Goal: Task Accomplishment & Management: Use online tool/utility

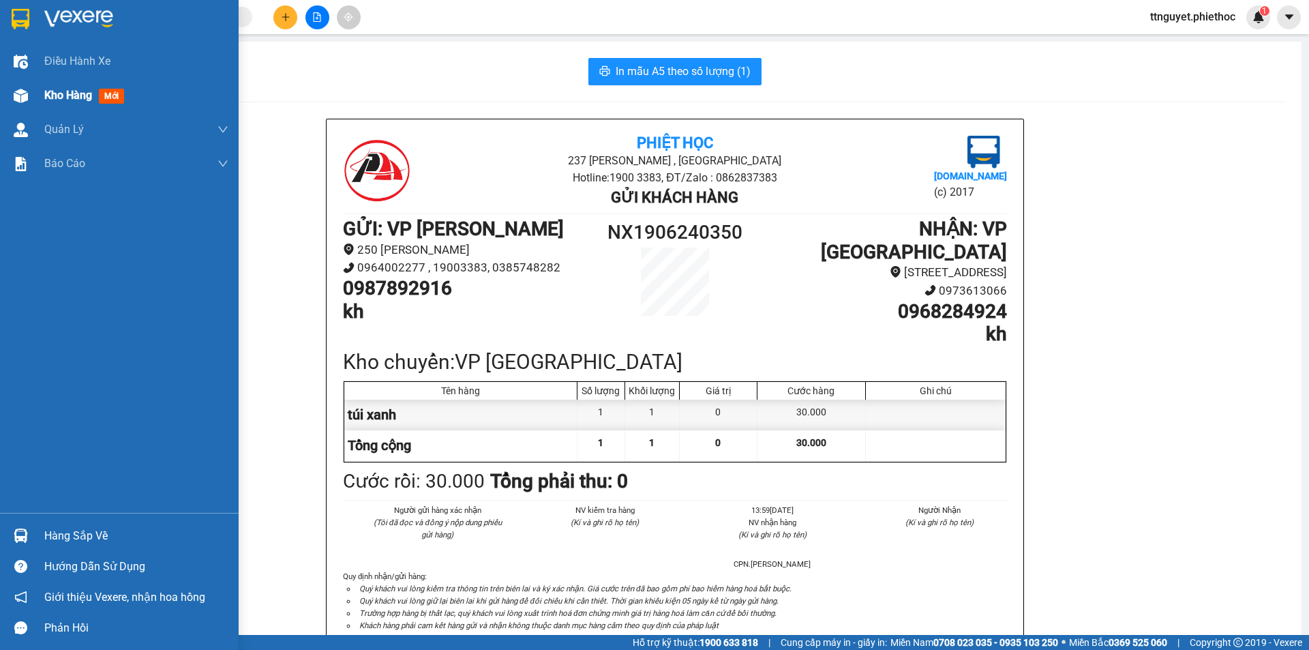
click at [21, 93] on img at bounding box center [21, 96] width 14 height 14
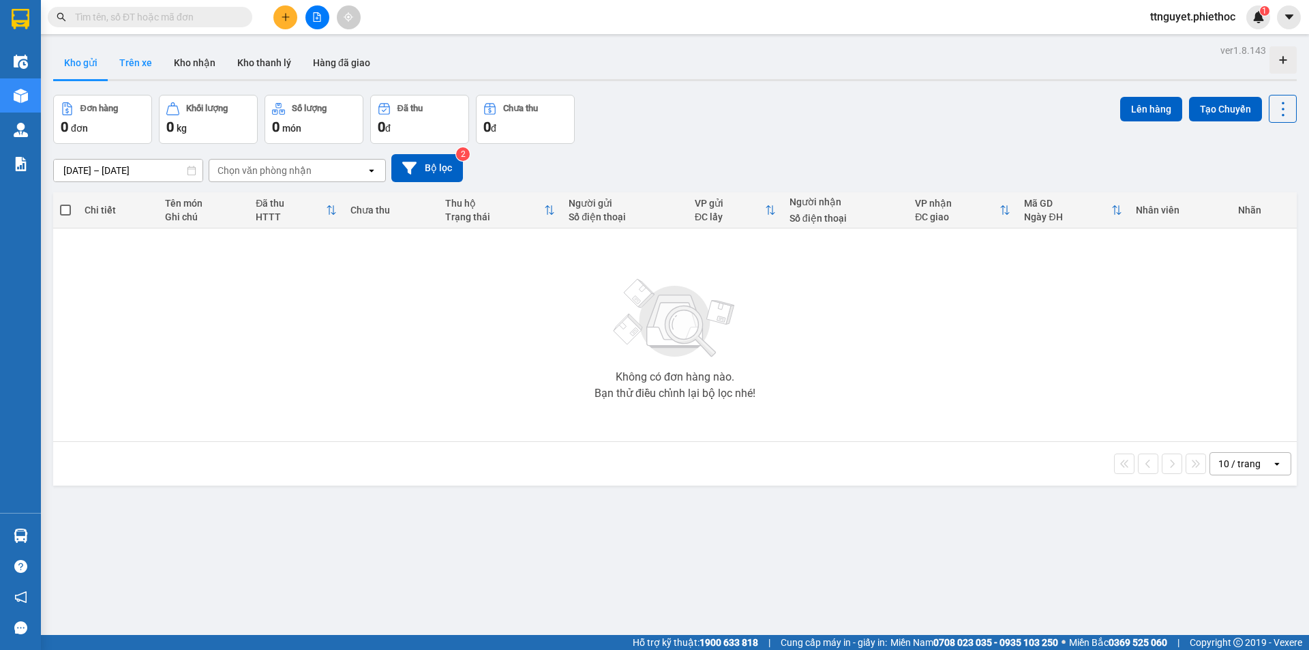
click at [143, 56] on button "Trên xe" at bounding box center [135, 62] width 55 height 33
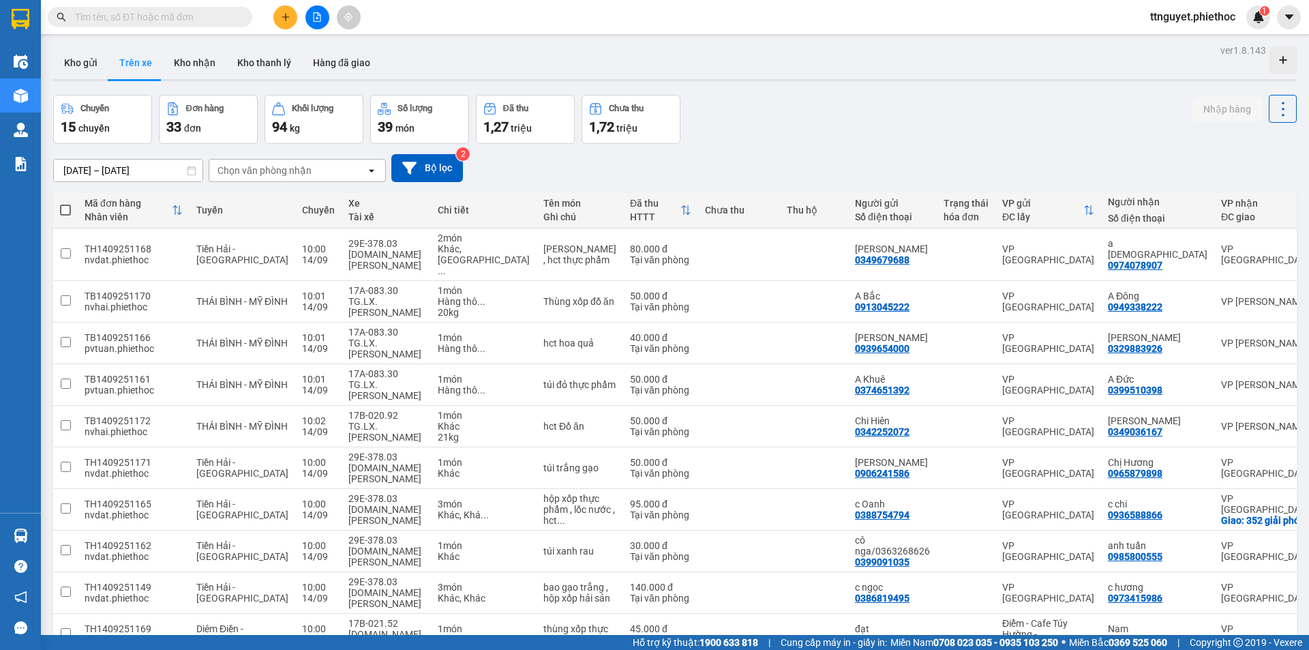
click at [245, 172] on div "Chọn văn phòng nhận" at bounding box center [265, 171] width 94 height 14
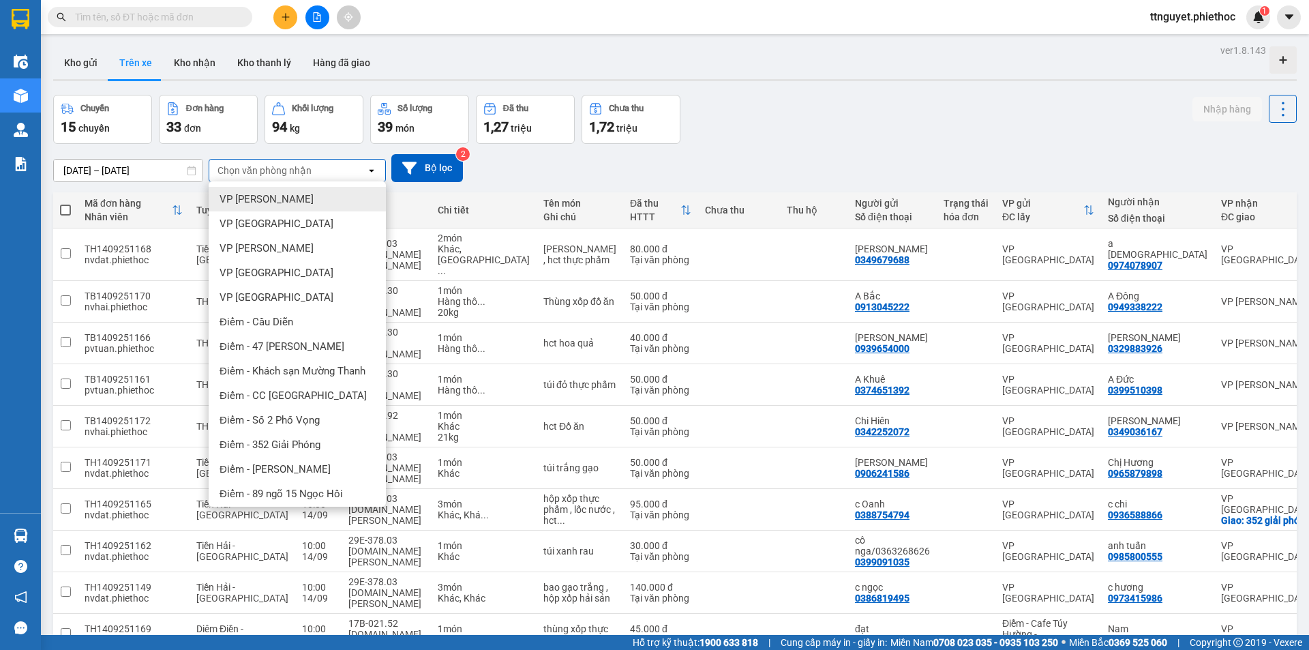
click at [256, 199] on span "VP [PERSON_NAME]" at bounding box center [267, 199] width 94 height 14
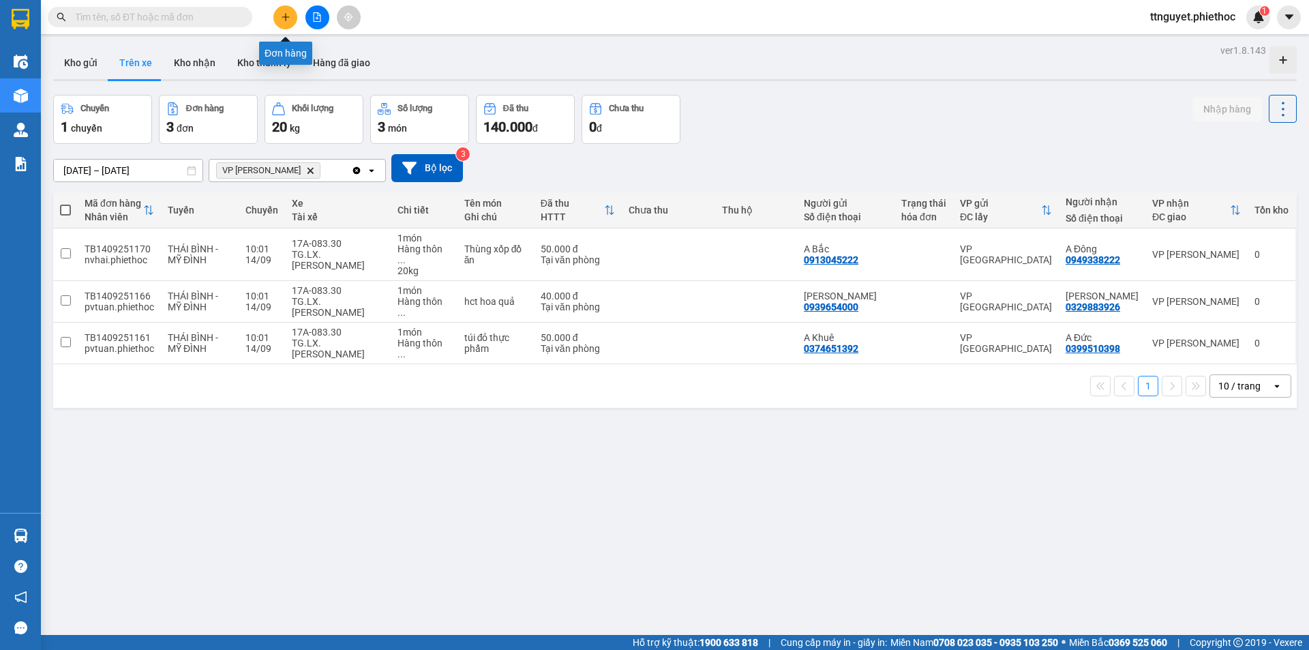
click at [282, 16] on icon "plus" at bounding box center [286, 17] width 10 height 10
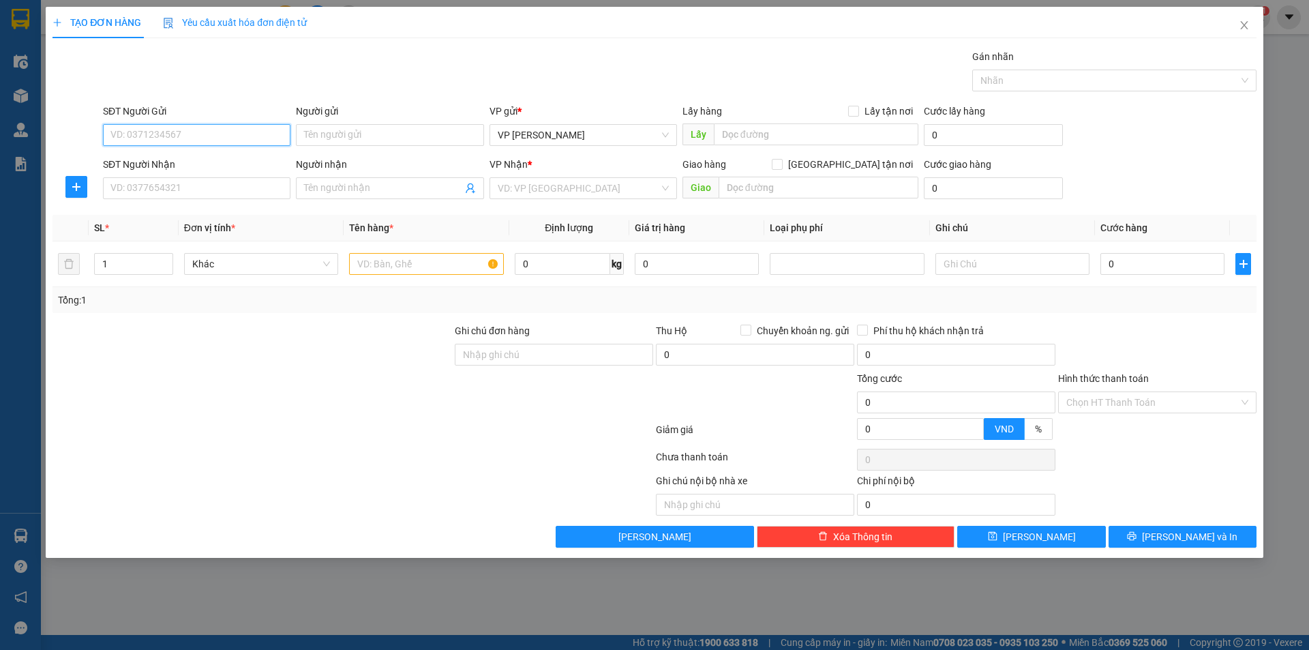
click at [206, 134] on input "SĐT Người Gửi" at bounding box center [197, 135] width 188 height 22
type input "0917708688"
click at [198, 162] on div "0917708688 - ninh" at bounding box center [196, 162] width 171 height 15
type input "ninh"
type input "0917708688"
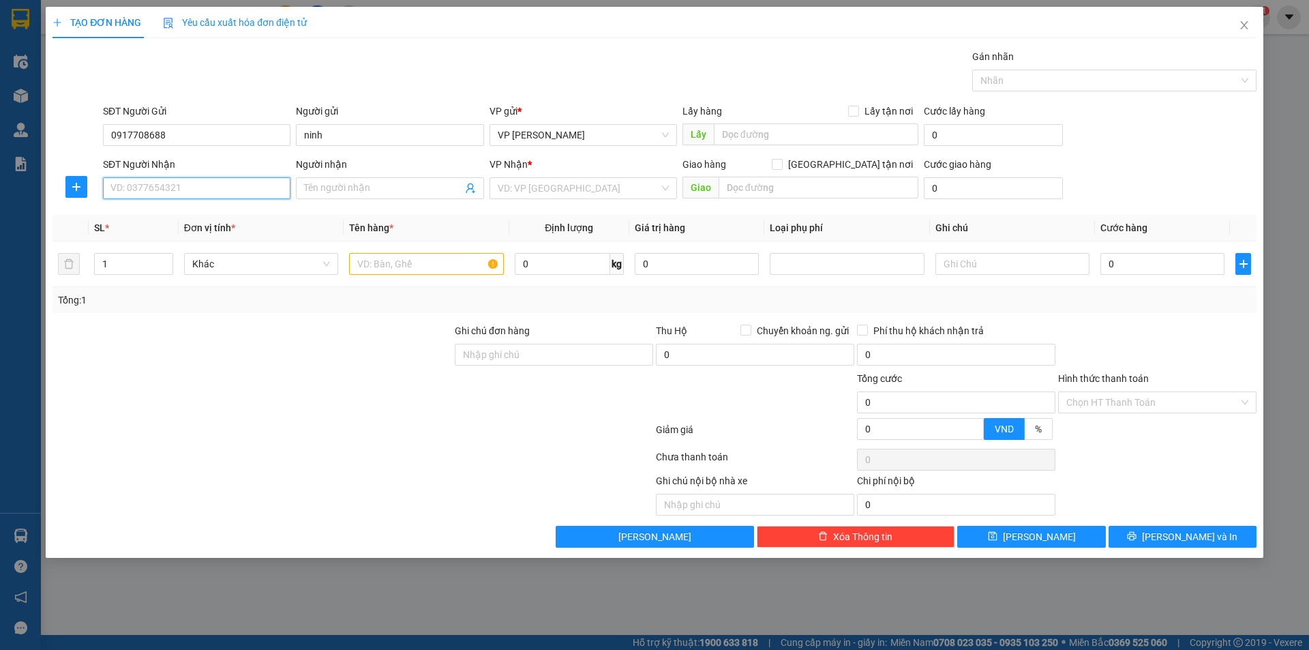
click at [189, 189] on input "SĐT Người Nhận" at bounding box center [197, 188] width 188 height 22
click at [193, 217] on div "0918722989 - cô lý" at bounding box center [196, 215] width 171 height 15
type input "0918722989"
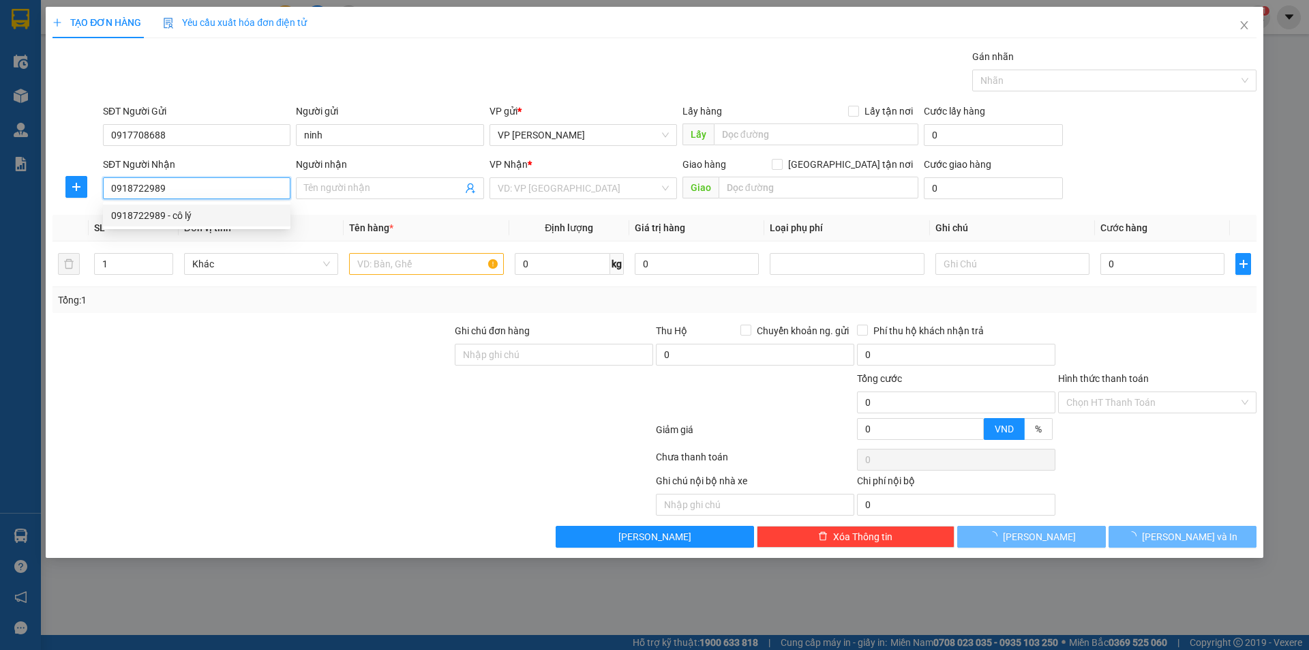
type input "cô lý"
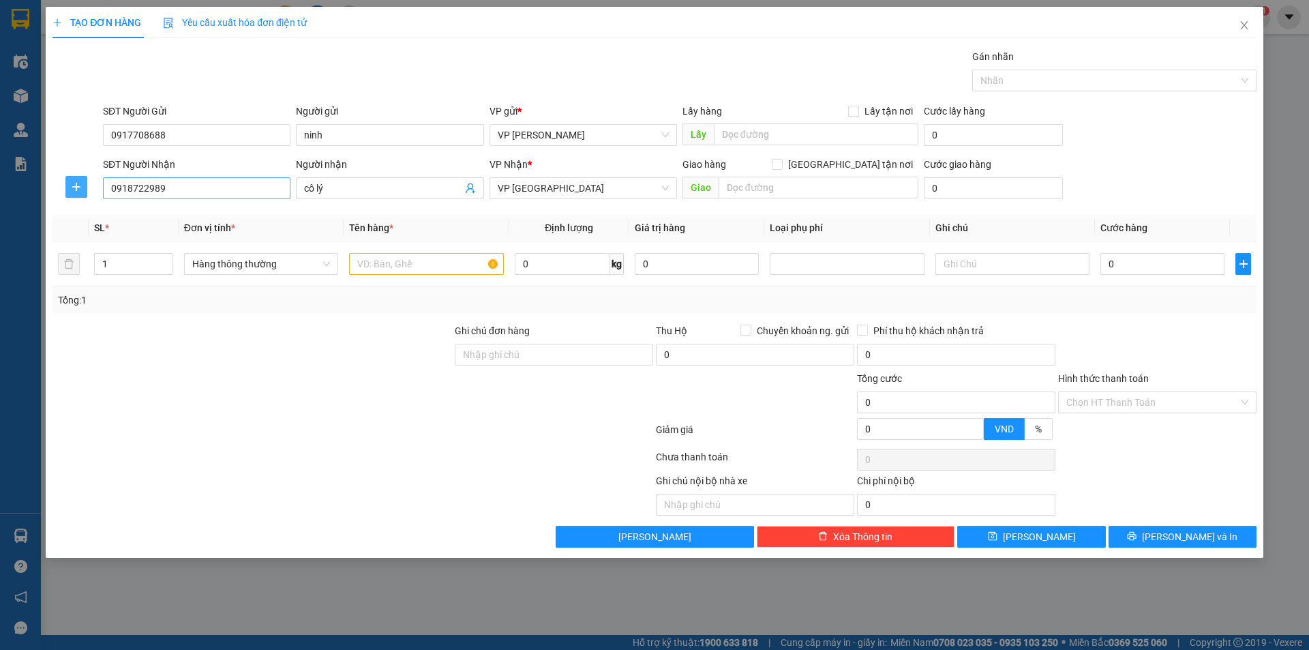
drag, startPoint x: 77, startPoint y: 194, endPoint x: 113, endPoint y: 179, distance: 38.9
click at [82, 192] on button "button" at bounding box center [76, 187] width 22 height 22
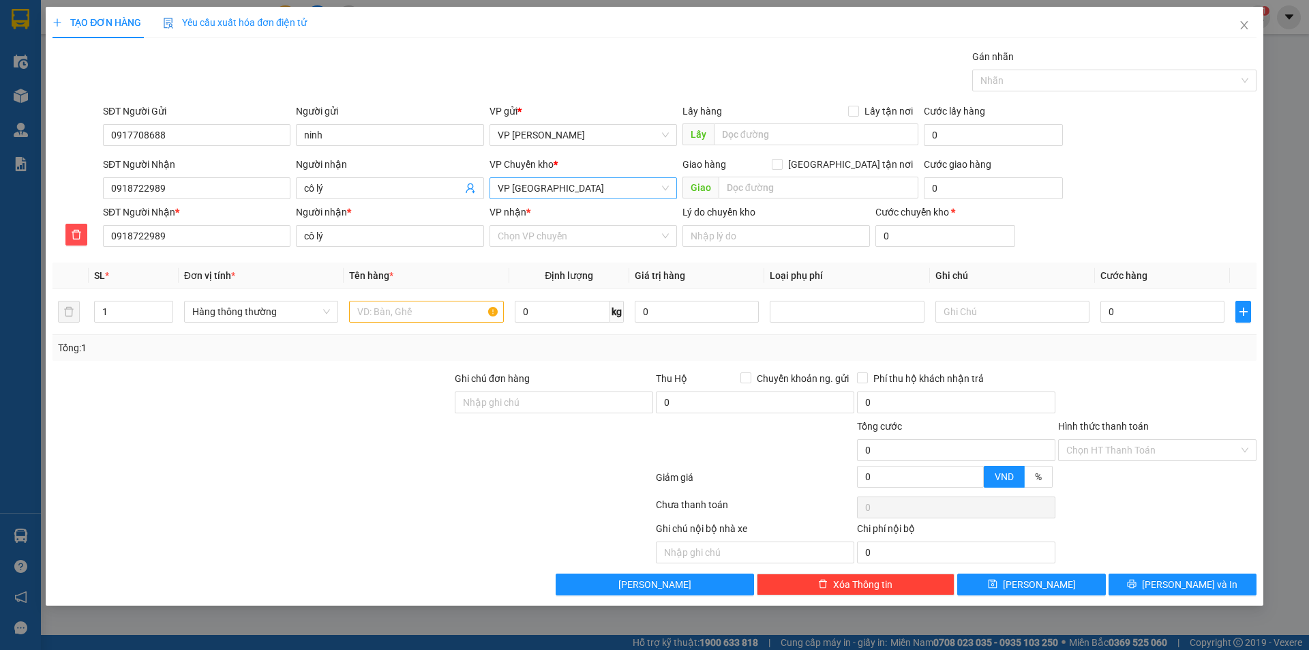
click at [565, 188] on span "VP [GEOGRAPHIC_DATA]" at bounding box center [583, 188] width 171 height 20
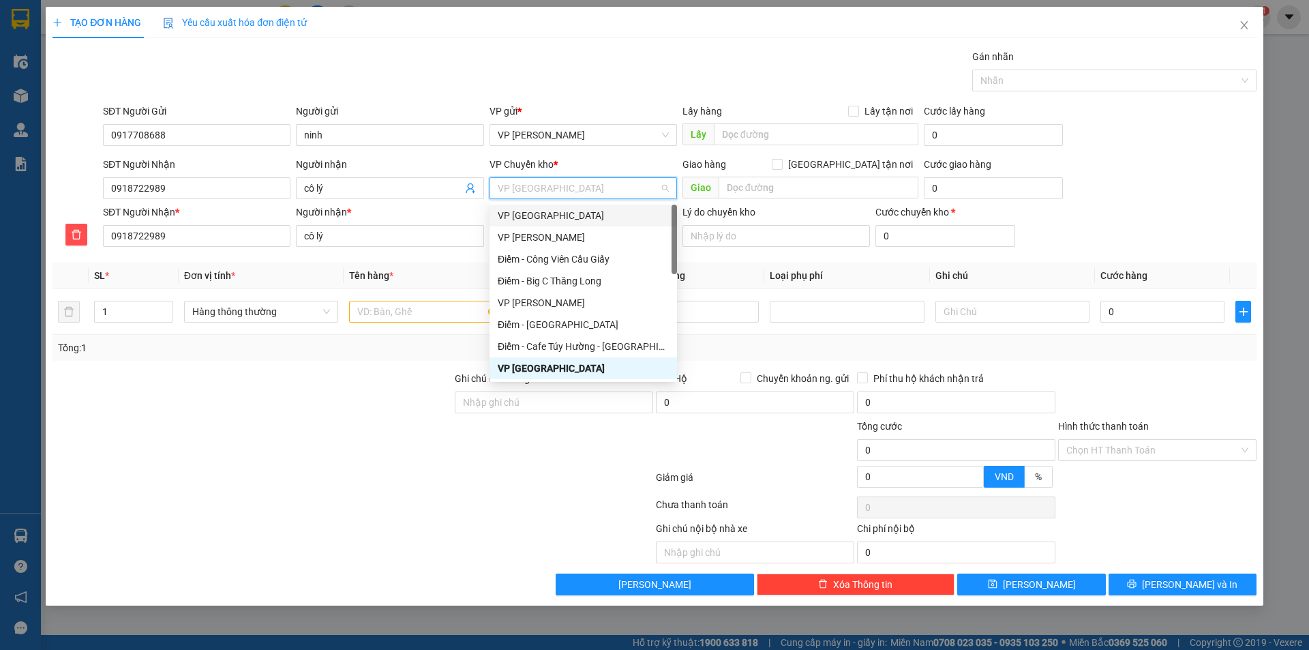
click at [560, 214] on div "VP [GEOGRAPHIC_DATA]" at bounding box center [583, 215] width 171 height 15
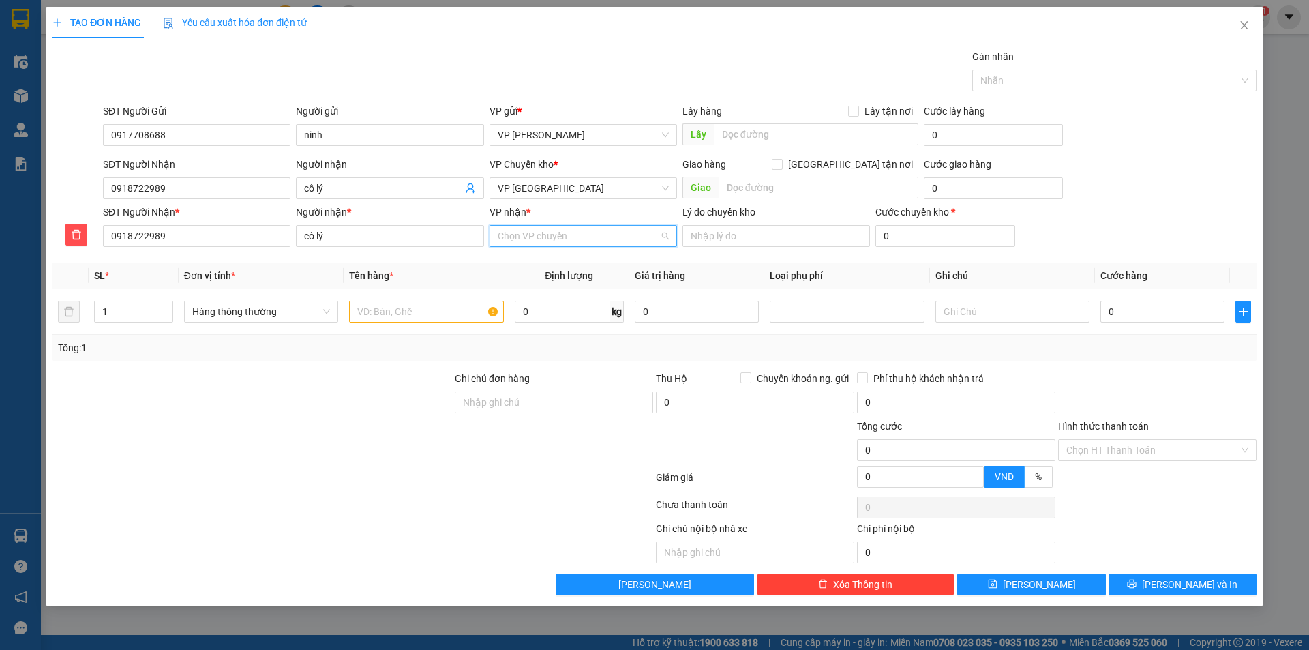
click at [552, 228] on input "VP nhận *" at bounding box center [579, 236] width 162 height 20
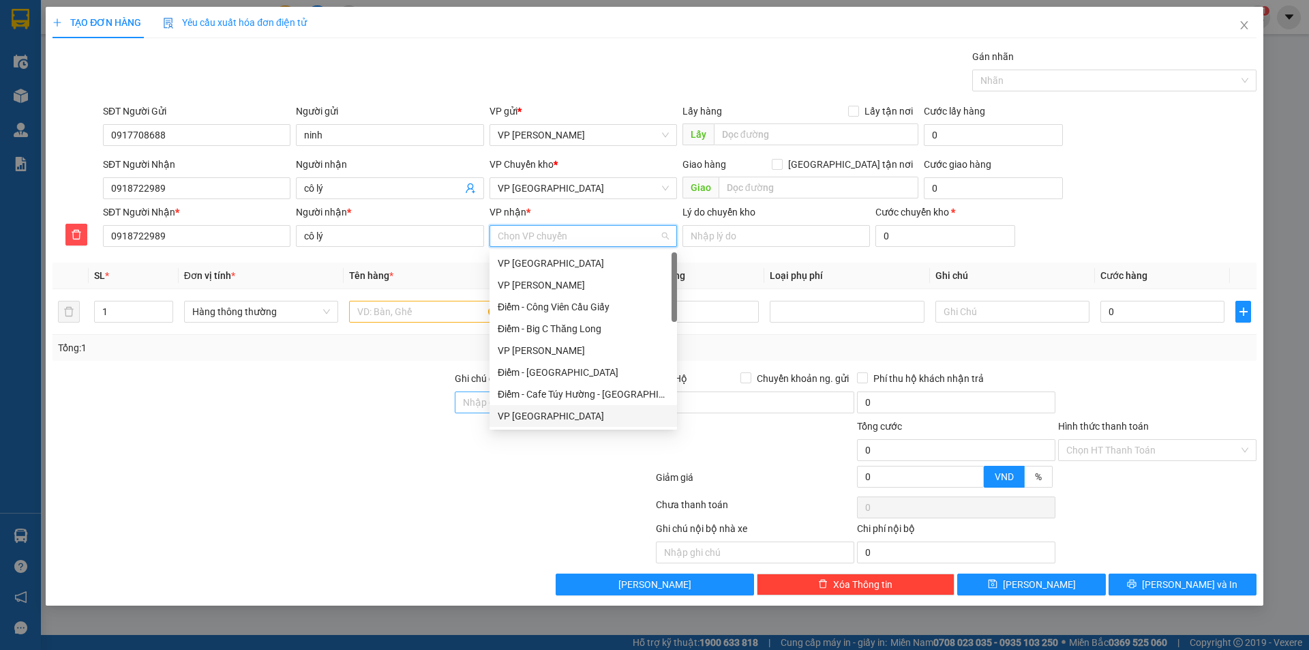
drag, startPoint x: 548, startPoint y: 417, endPoint x: 477, endPoint y: 391, distance: 75.5
click at [539, 416] on div "VP [GEOGRAPHIC_DATA]" at bounding box center [583, 415] width 171 height 15
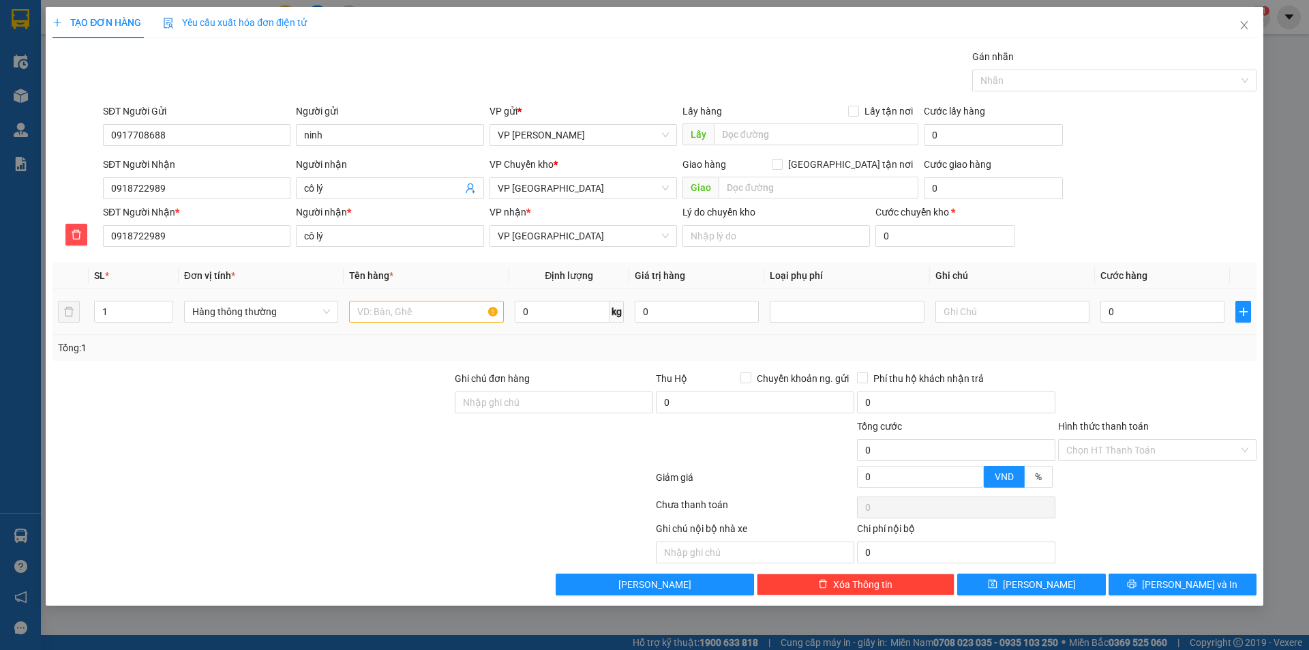
click at [421, 300] on div at bounding box center [426, 311] width 154 height 27
click at [421, 320] on input "text" at bounding box center [426, 312] width 154 height 22
type input "tui đen quần ao"
click at [1126, 312] on input "0" at bounding box center [1163, 312] width 124 height 22
type input "3"
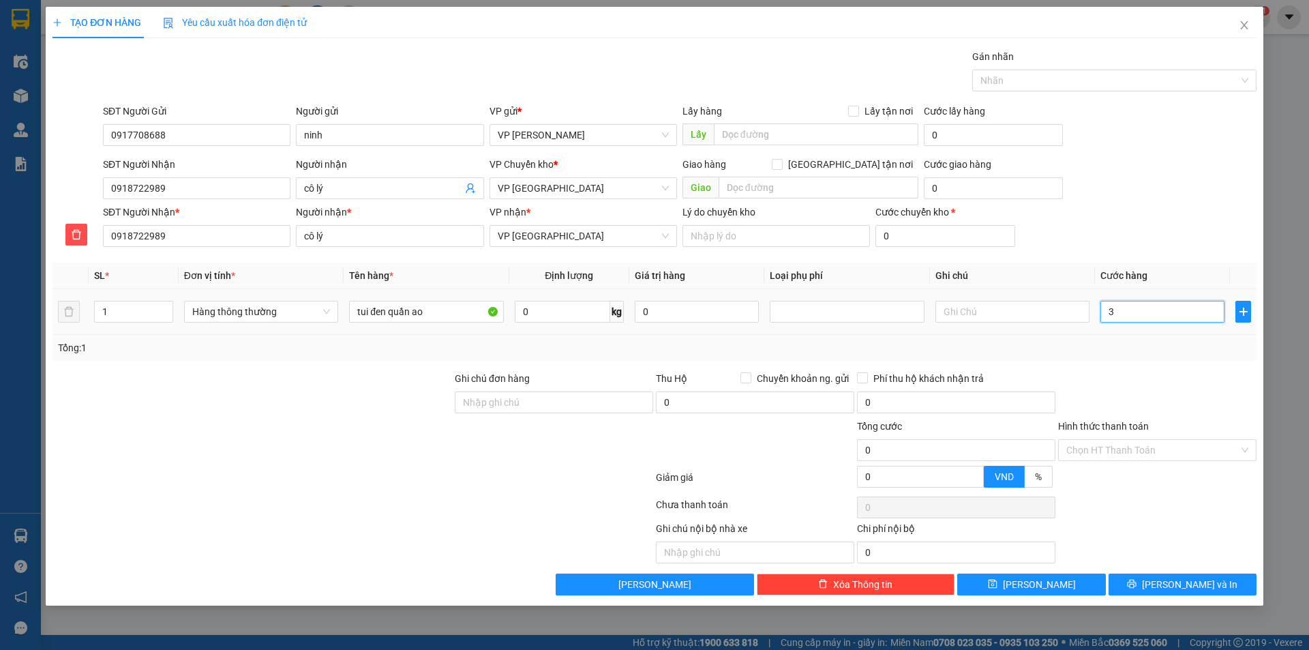
type input "3"
type input "30"
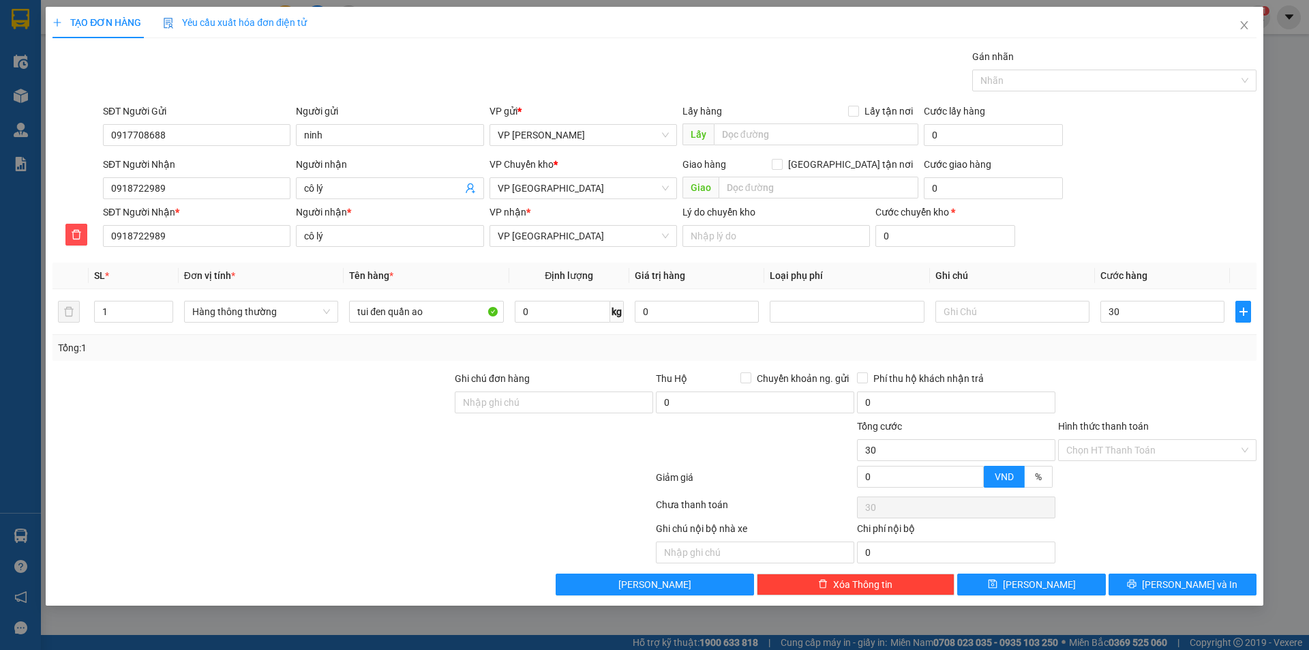
type input "30.000"
click at [1186, 368] on div "Transit Pickup Surcharge Ids Transit Deliver Surcharge Ids Transit Deliver Surc…" at bounding box center [655, 322] width 1204 height 546
click at [1165, 448] on input "Hình thức thanh toán" at bounding box center [1152, 450] width 173 height 20
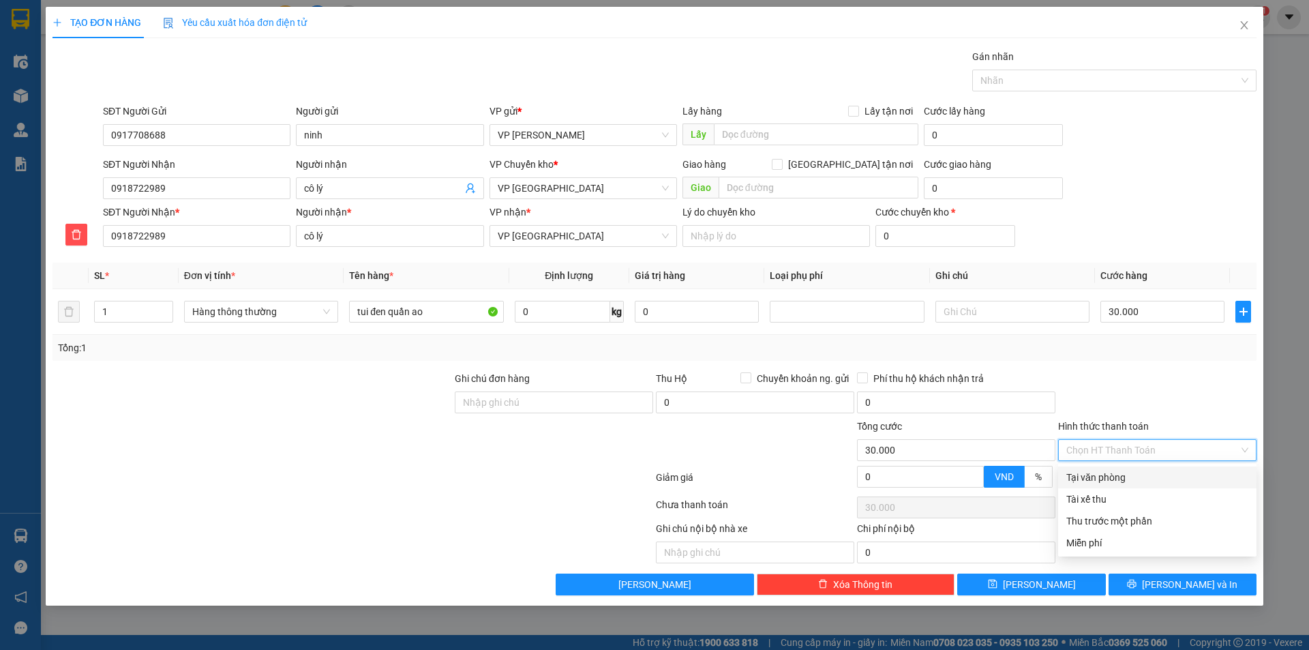
click at [1154, 475] on div "Tại văn phòng" at bounding box center [1157, 477] width 182 height 15
type input "0"
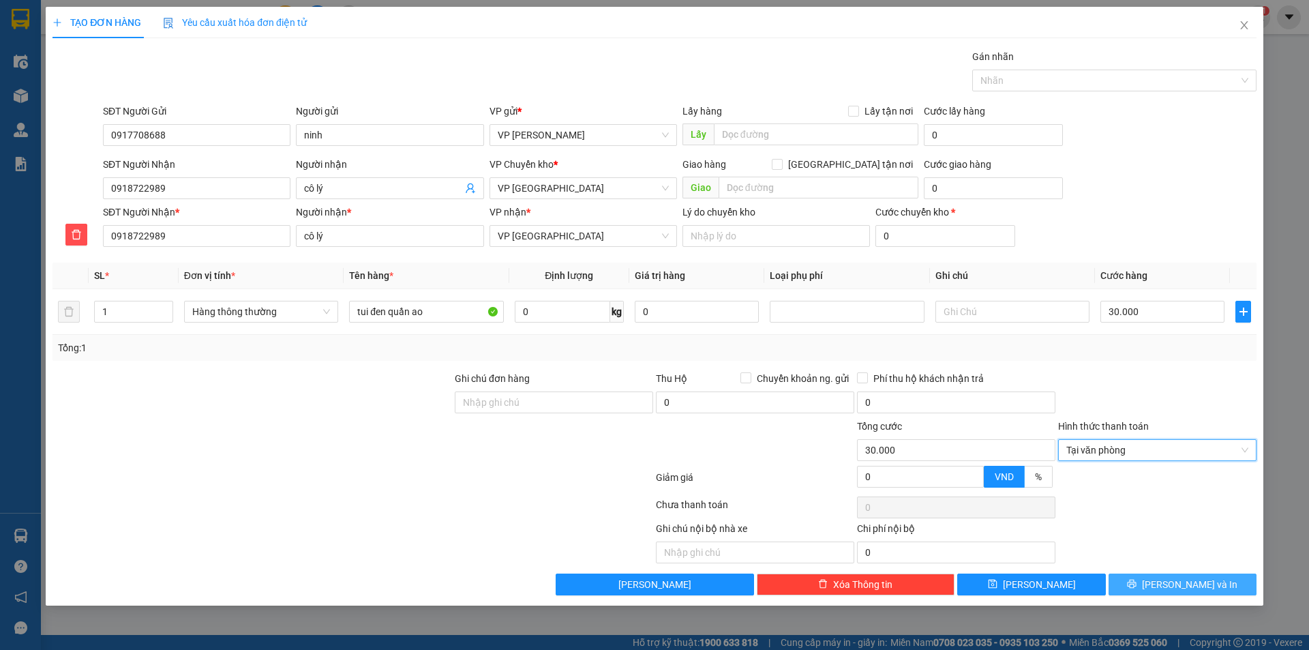
click at [1145, 586] on button "Lưu và In" at bounding box center [1183, 584] width 148 height 22
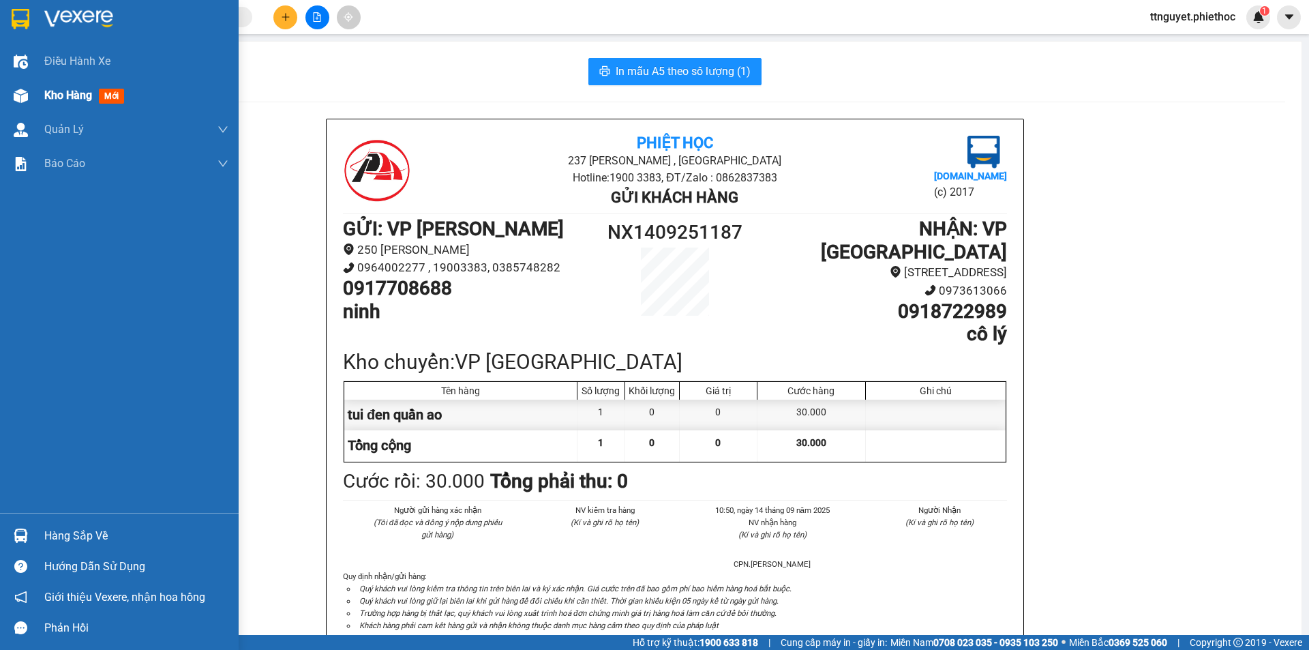
click at [37, 95] on div "Kho hàng mới" at bounding box center [119, 95] width 239 height 34
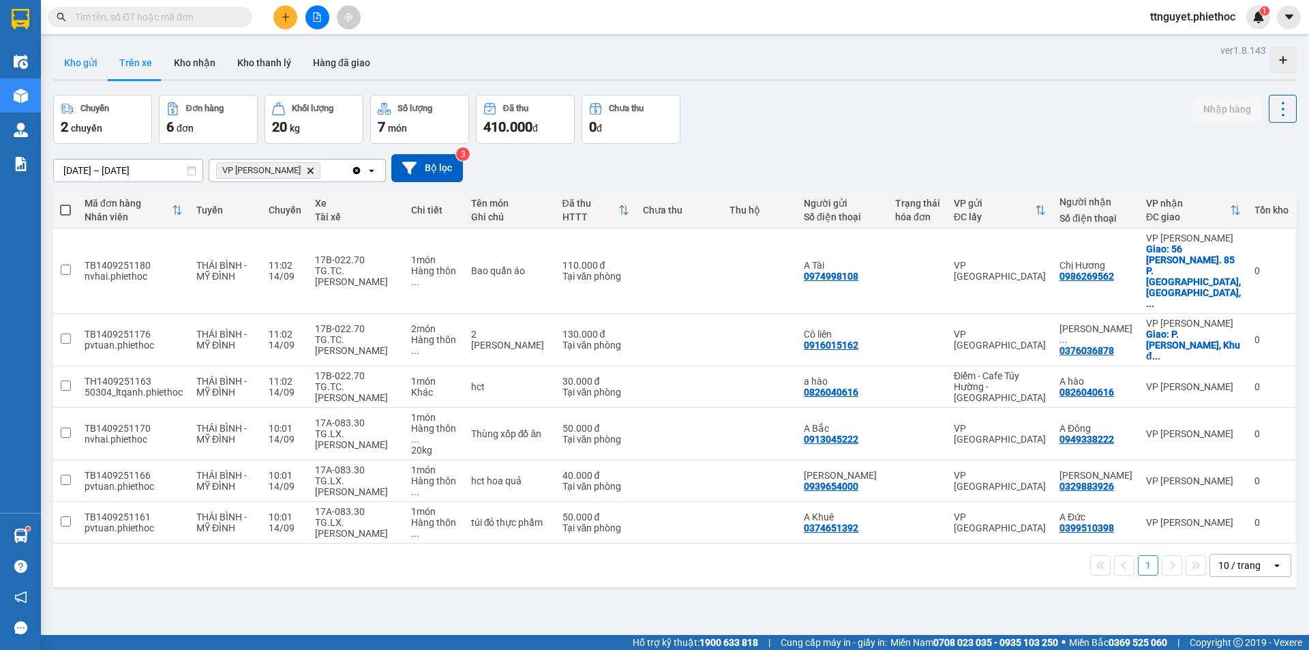
click at [80, 63] on button "Kho gửi" at bounding box center [80, 62] width 55 height 33
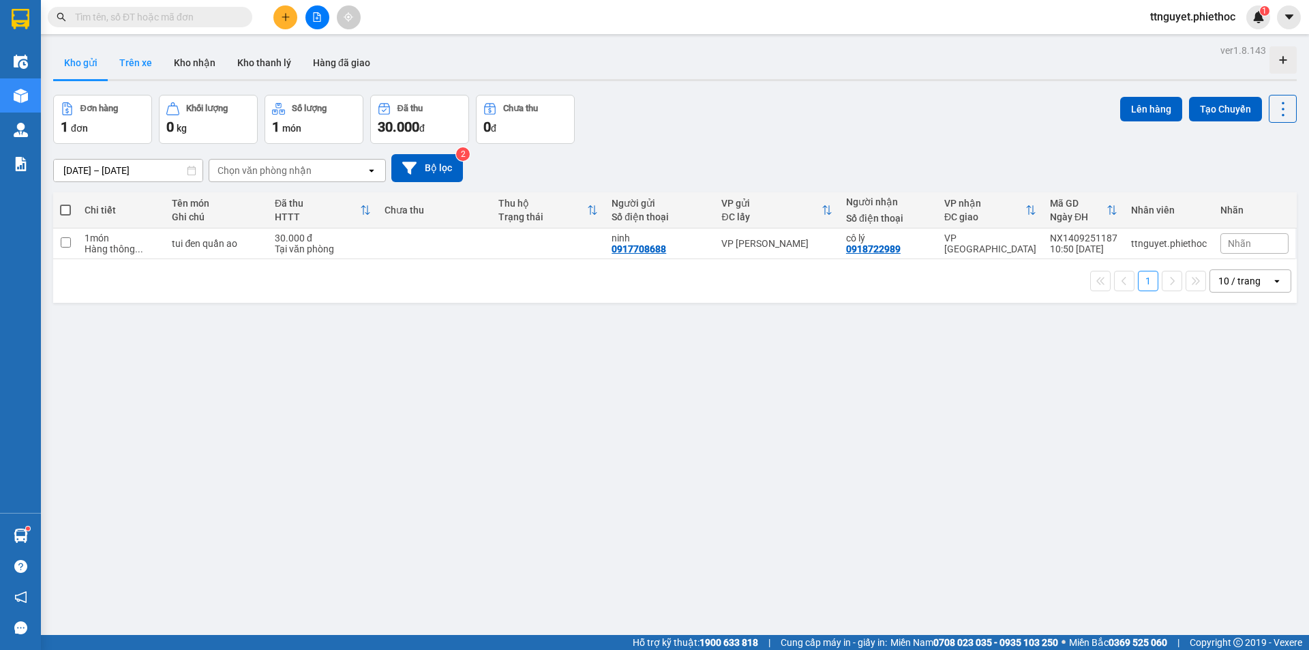
click at [137, 59] on button "Trên xe" at bounding box center [135, 62] width 55 height 33
